Goal: Book appointment/travel/reservation

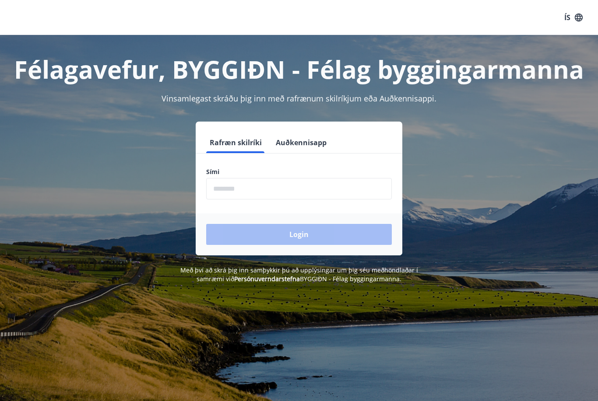
click at [291, 193] on input "phone" at bounding box center [299, 188] width 186 height 21
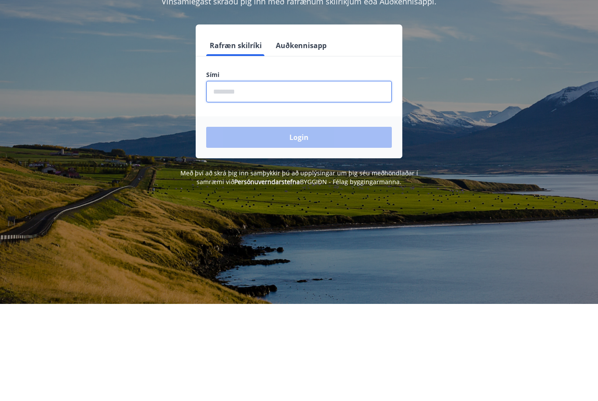
type input "********"
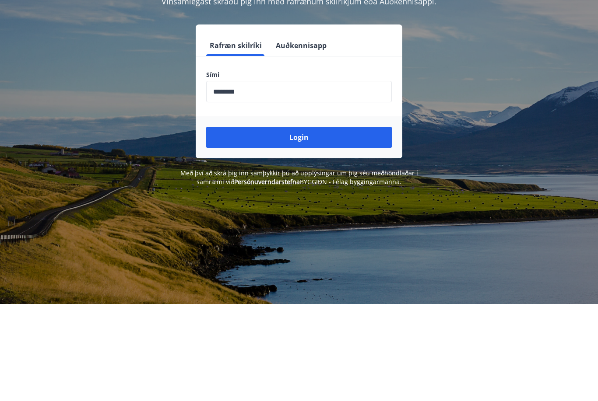
scroll to position [97, 0]
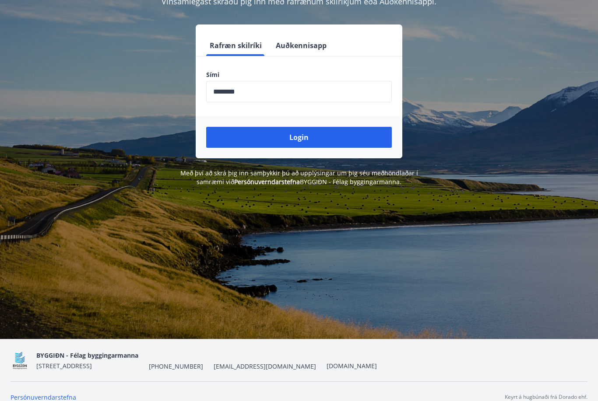
click at [319, 142] on button "Login" at bounding box center [299, 137] width 186 height 21
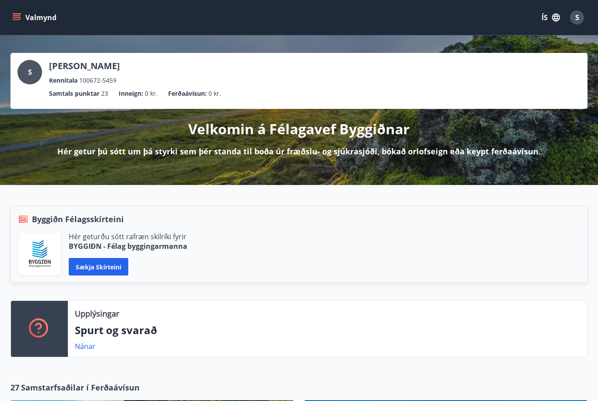
click at [29, 21] on button "Valmynd" at bounding box center [35, 18] width 49 height 16
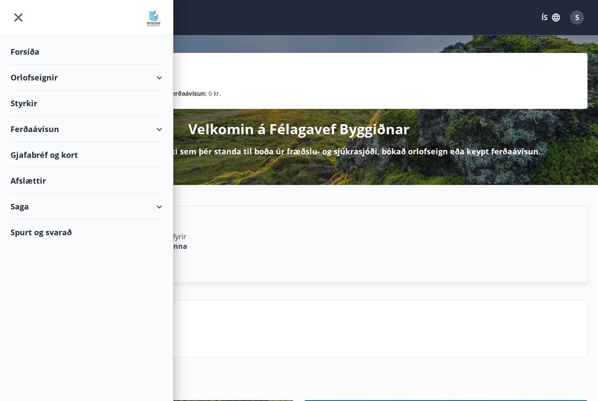
click at [152, 77] on div "Orlofseignir" at bounding box center [87, 78] width 152 height 26
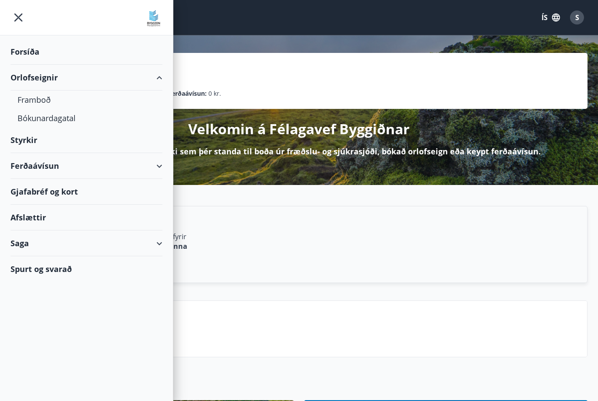
click at [25, 116] on div "Bókunardagatal" at bounding box center [87, 118] width 138 height 18
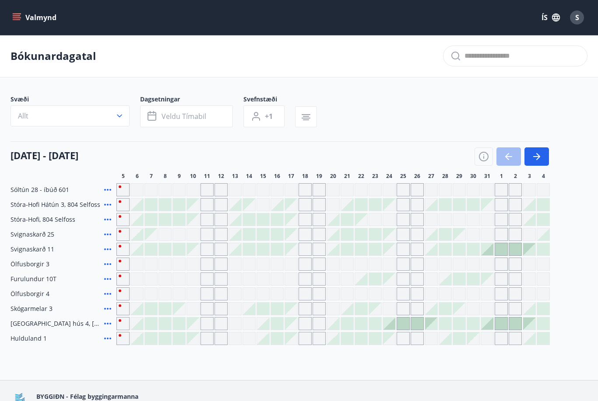
click at [121, 115] on icon "button" at bounding box center [119, 116] width 9 height 9
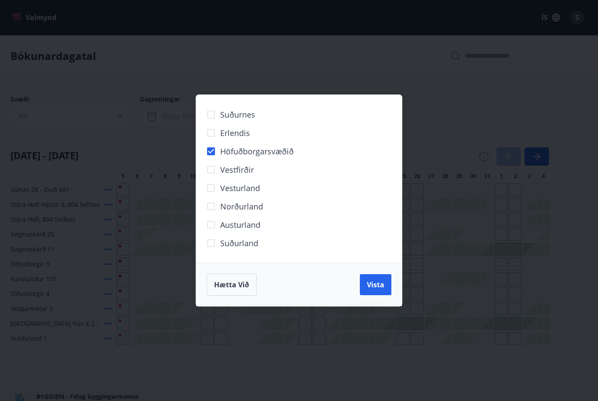
click at [373, 286] on span "Vista" at bounding box center [376, 285] width 18 height 10
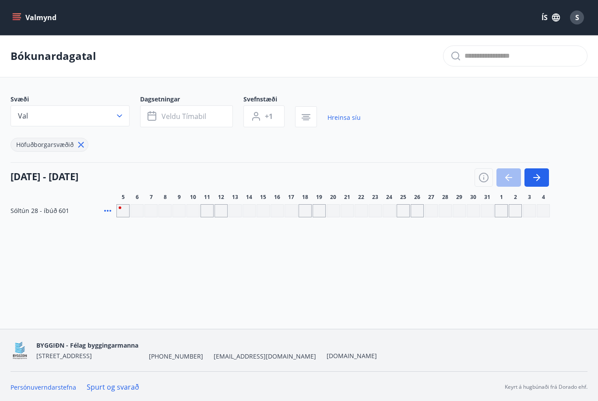
click at [197, 114] on span "Veldu tímabil" at bounding box center [183, 117] width 45 height 10
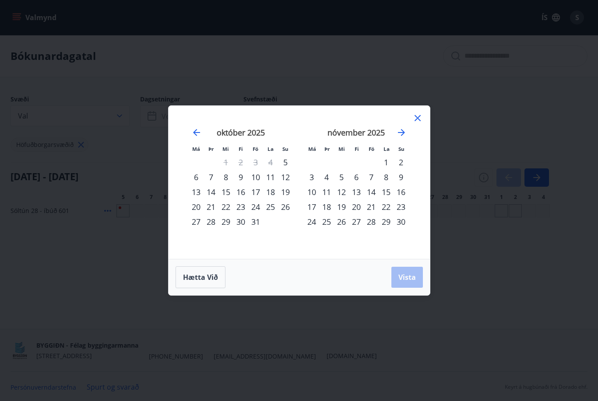
click at [340, 192] on div "12" at bounding box center [341, 192] width 15 height 15
click at [404, 277] on span "Vista" at bounding box center [407, 278] width 18 height 10
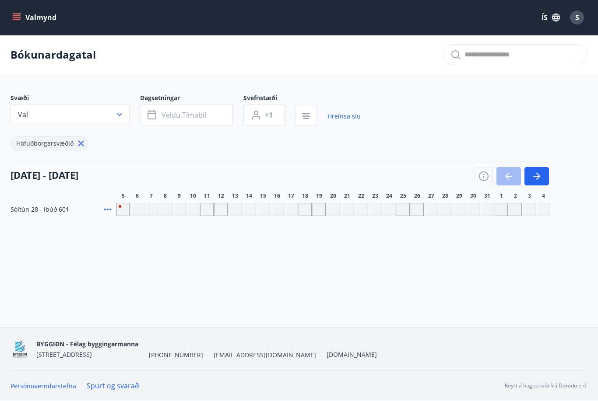
scroll to position [8, 0]
click at [535, 175] on button "button" at bounding box center [536, 176] width 25 height 18
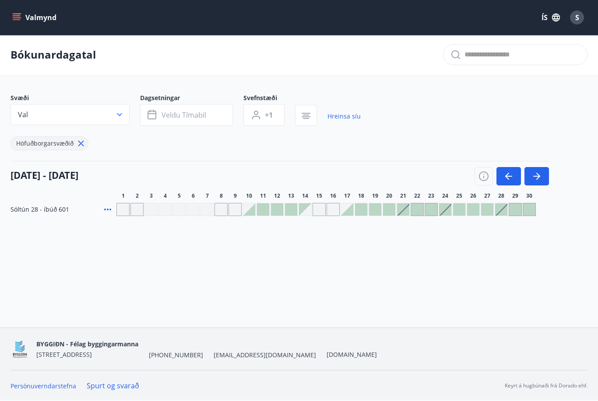
click at [248, 208] on div at bounding box center [249, 209] width 12 height 12
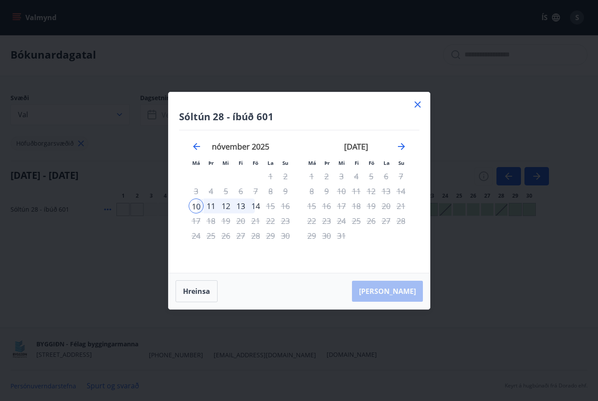
click at [421, 104] on icon at bounding box center [417, 104] width 11 height 11
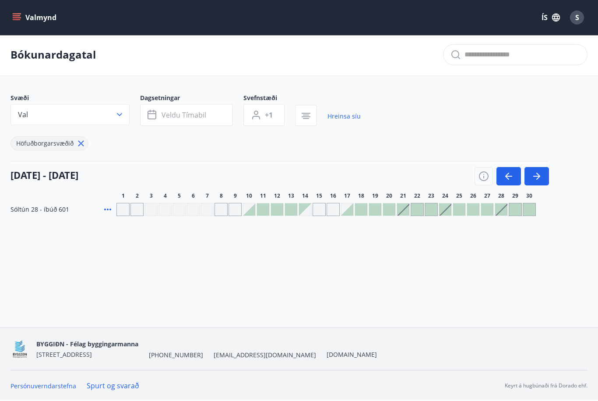
click at [347, 206] on div at bounding box center [347, 209] width 12 height 12
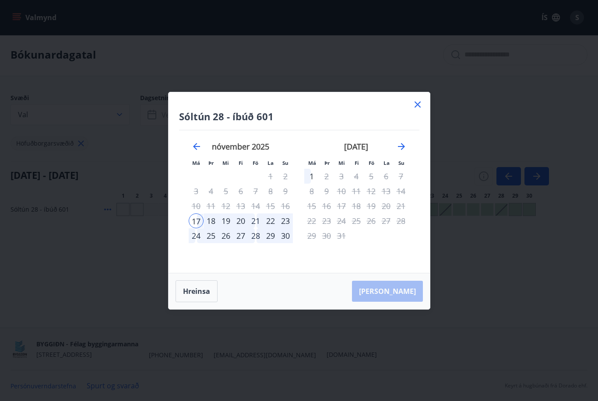
click at [415, 99] on icon at bounding box center [417, 104] width 11 height 11
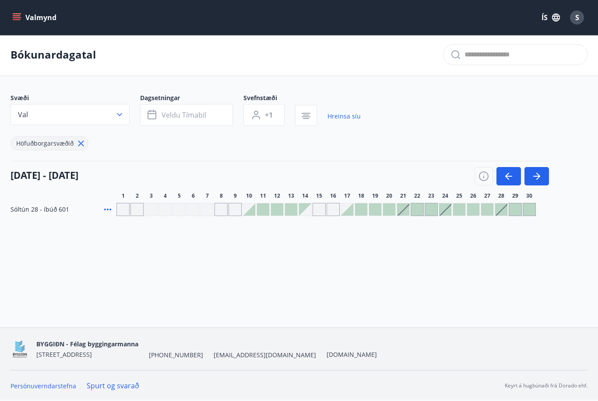
click at [405, 207] on div at bounding box center [403, 209] width 12 height 12
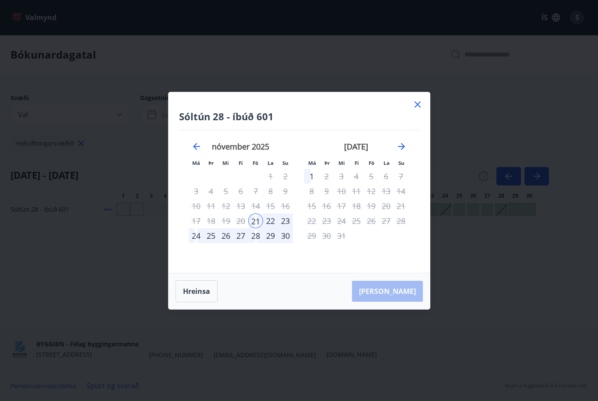
click at [412, 105] on icon at bounding box center [417, 104] width 11 height 11
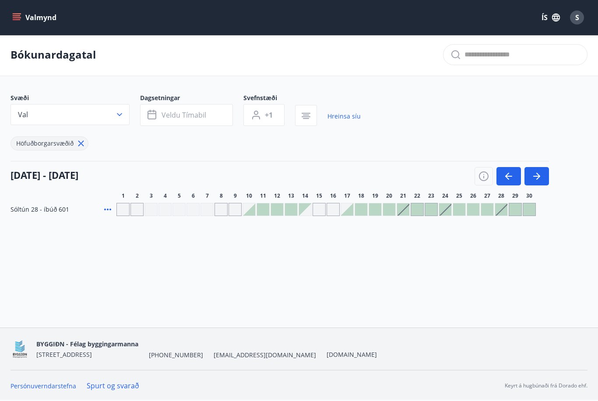
click at [358, 207] on div at bounding box center [361, 209] width 12 height 12
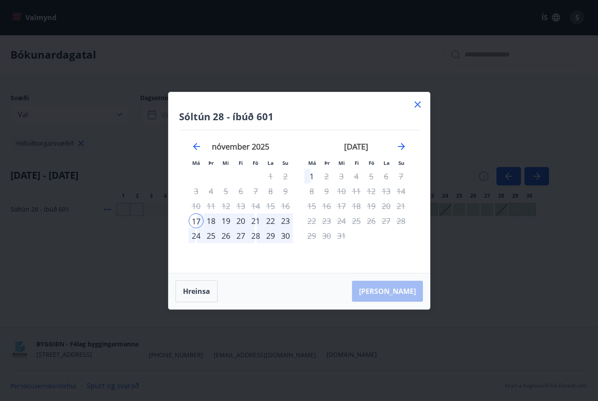
click at [226, 217] on div "19" at bounding box center [225, 221] width 15 height 15
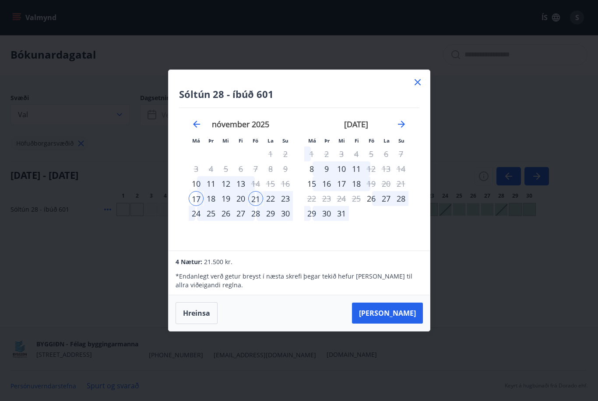
click at [230, 204] on div "19" at bounding box center [225, 198] width 15 height 15
click at [227, 203] on div "19" at bounding box center [225, 198] width 15 height 15
click at [248, 196] on div "21" at bounding box center [255, 198] width 15 height 15
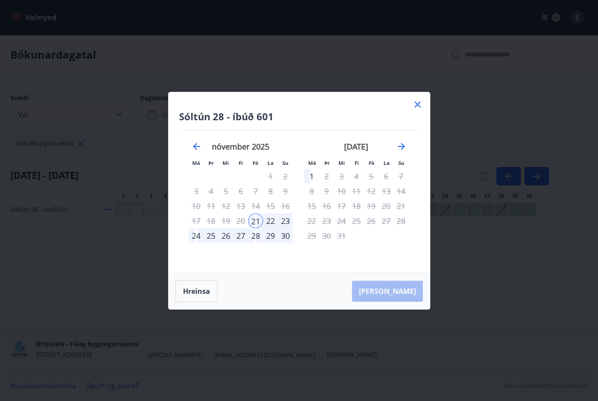
click at [186, 376] on div "[GEOGRAPHIC_DATA] 28 - íbúð 601 Má Þr Mi Fi Fö La Su Má Þr Mi Fi Fö La Su [DATE…" at bounding box center [299, 200] width 598 height 401
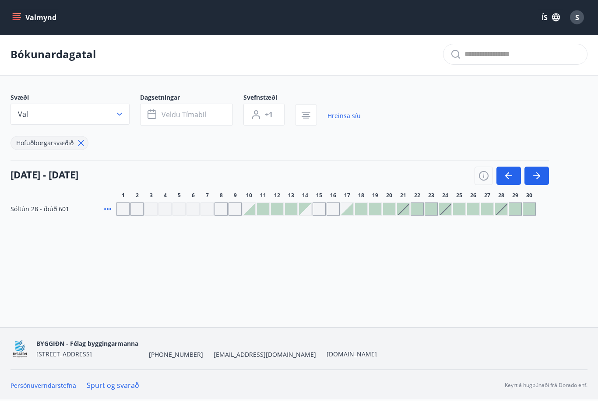
scroll to position [2, 0]
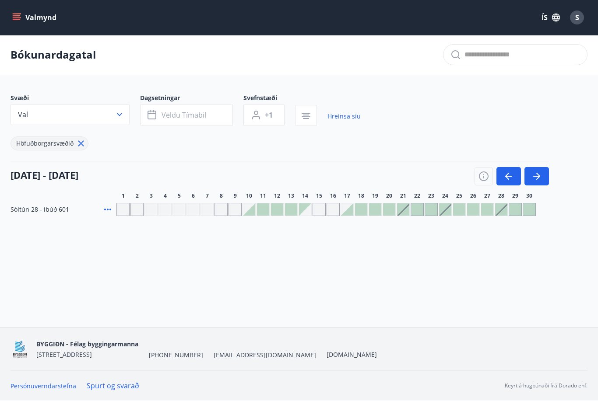
click at [269, 119] on button "+1" at bounding box center [263, 115] width 41 height 22
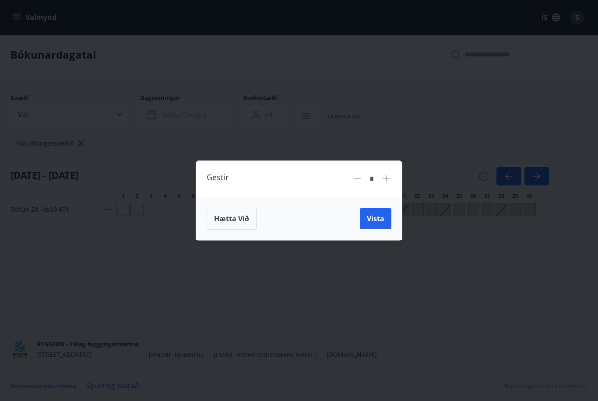
click at [383, 182] on icon at bounding box center [386, 179] width 11 height 11
type input "*"
click at [381, 219] on span "Vista" at bounding box center [376, 219] width 18 height 10
